Goal: Find specific page/section: Find specific page/section

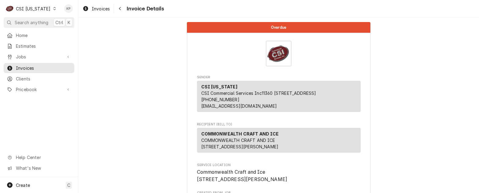
scroll to position [153, 0]
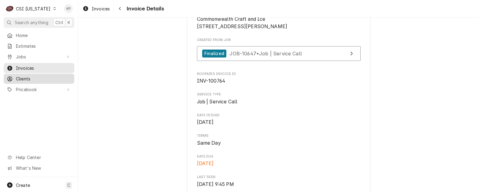
drag, startPoint x: 19, startPoint y: 77, endPoint x: 22, endPoint y: 73, distance: 4.7
click at [19, 77] on span "Clients" at bounding box center [43, 79] width 55 height 6
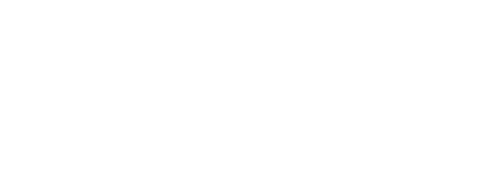
click at [22, 76] on div "Dynamic Content Wrapper" at bounding box center [239, 96] width 479 height 193
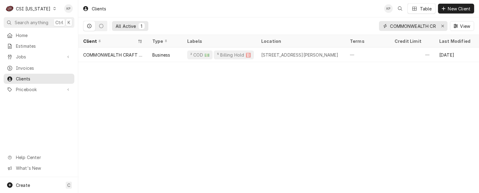
click at [443, 24] on icon "Erase input" at bounding box center [442, 26] width 3 height 4
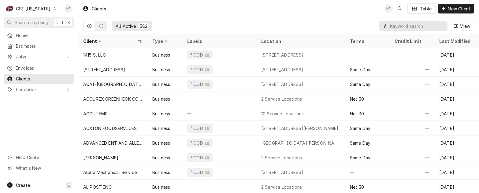
paste input "SPRINGHOUSE LOUISVILLE, LLC"
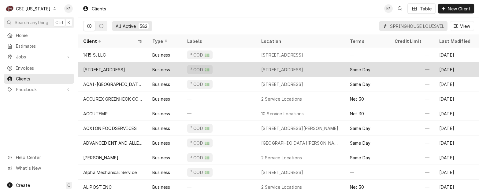
scroll to position [0, 24]
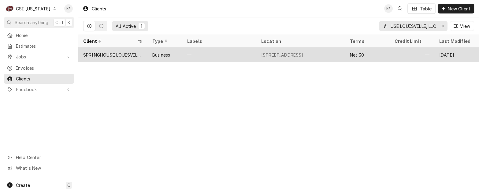
type input "SPRINGHOUSE LOUISVILLE, LLC"
click at [131, 55] on div "SPRINGHOUSE LOUISVILLE, LLC" at bounding box center [112, 55] width 59 height 6
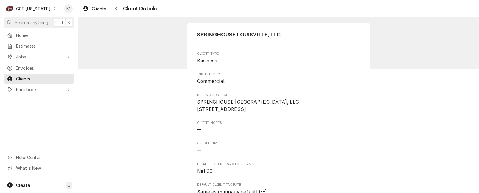
scroll to position [176, 0]
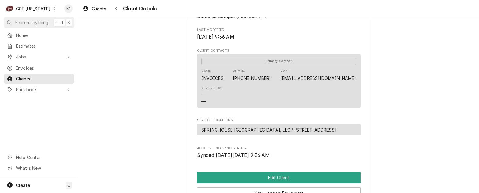
click at [301, 40] on div "Last Modified [DATE] 9:36 AM" at bounding box center [279, 34] width 164 height 13
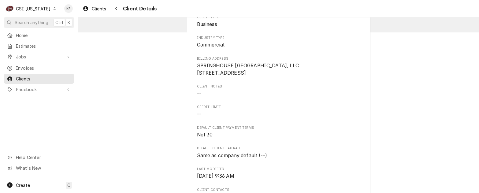
scroll to position [0, 0]
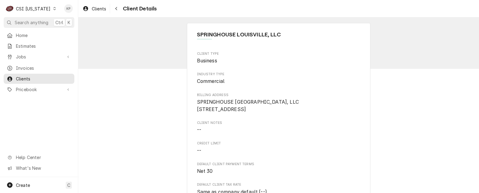
click at [281, 63] on span "Business" at bounding box center [279, 60] width 164 height 7
